Goal: Check status: Check status

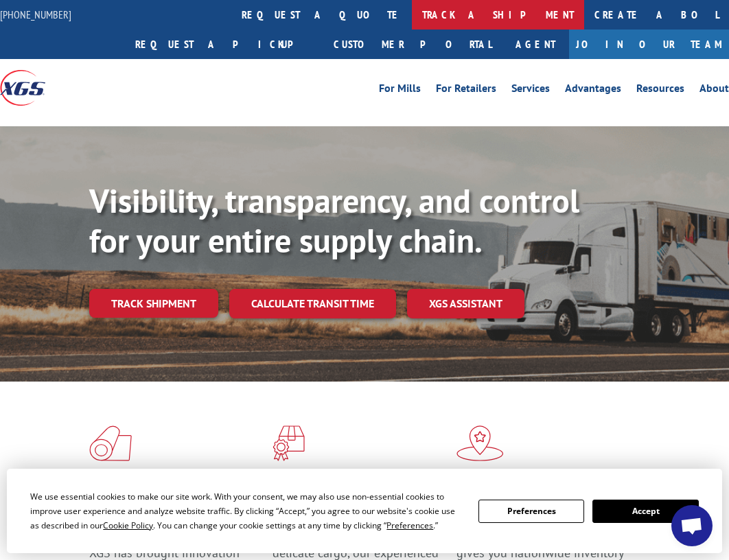
click at [412, 12] on link "track a shipment" at bounding box center [498, 15] width 172 height 30
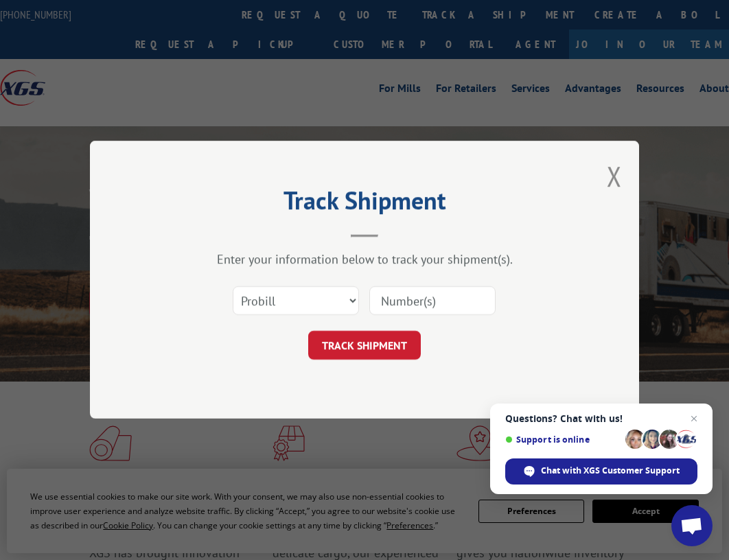
click at [403, 302] on input at bounding box center [432, 301] width 126 height 29
paste input "000475908."
drag, startPoint x: 453, startPoint y: 305, endPoint x: 369, endPoint y: 305, distance: 83.7
click at [369, 305] on input "000475908" at bounding box center [432, 301] width 126 height 29
paste input "16891425"
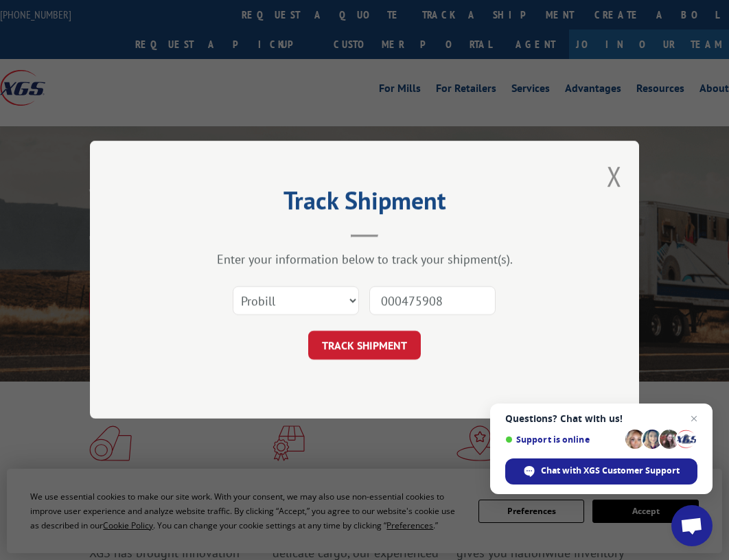
type input "16891425"
click button "TRACK SHIPMENT" at bounding box center [364, 346] width 113 height 29
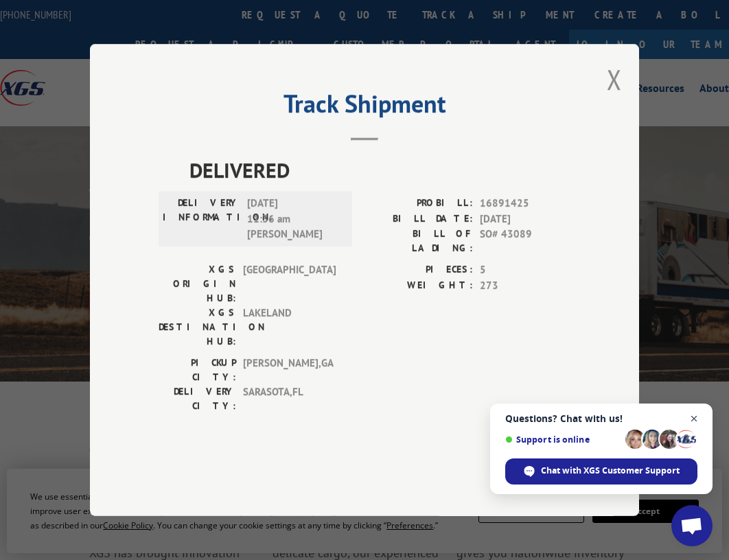
click at [696, 418] on span "Close chat" at bounding box center [694, 418] width 17 height 17
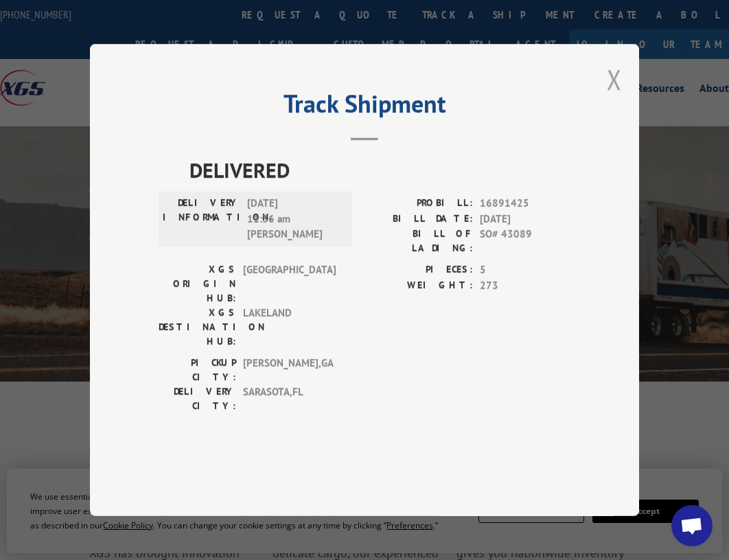
click at [614, 97] on button "Close modal" at bounding box center [614, 79] width 15 height 36
